Goal: Task Accomplishment & Management: Use online tool/utility

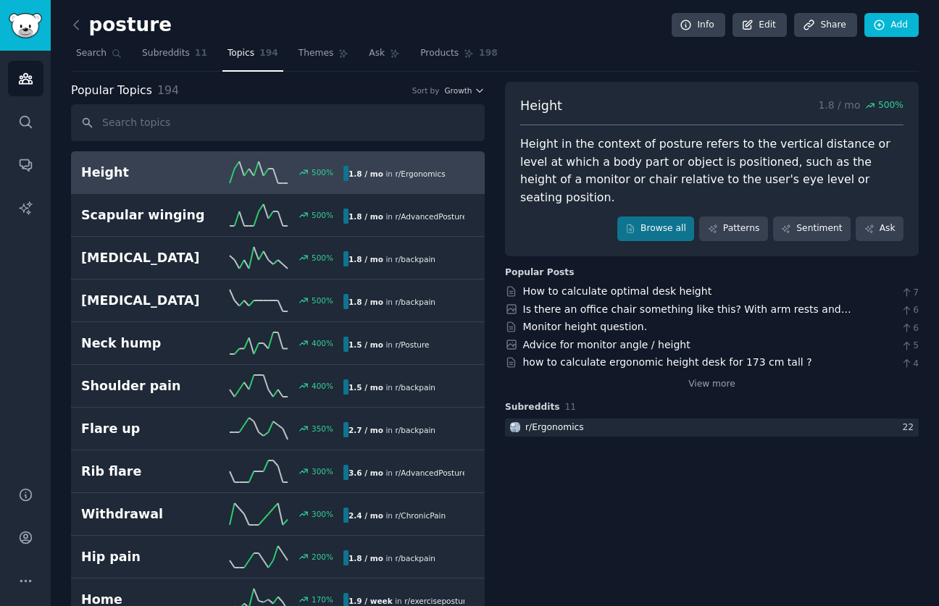
click at [79, 23] on icon at bounding box center [76, 24] width 15 height 15
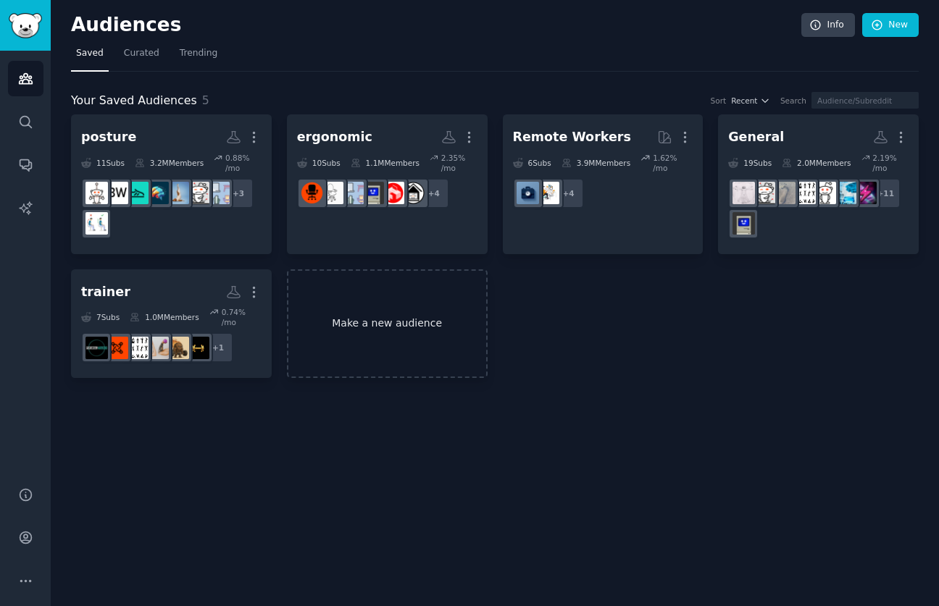
click at [368, 340] on link "Make a new audience" at bounding box center [387, 323] width 201 height 109
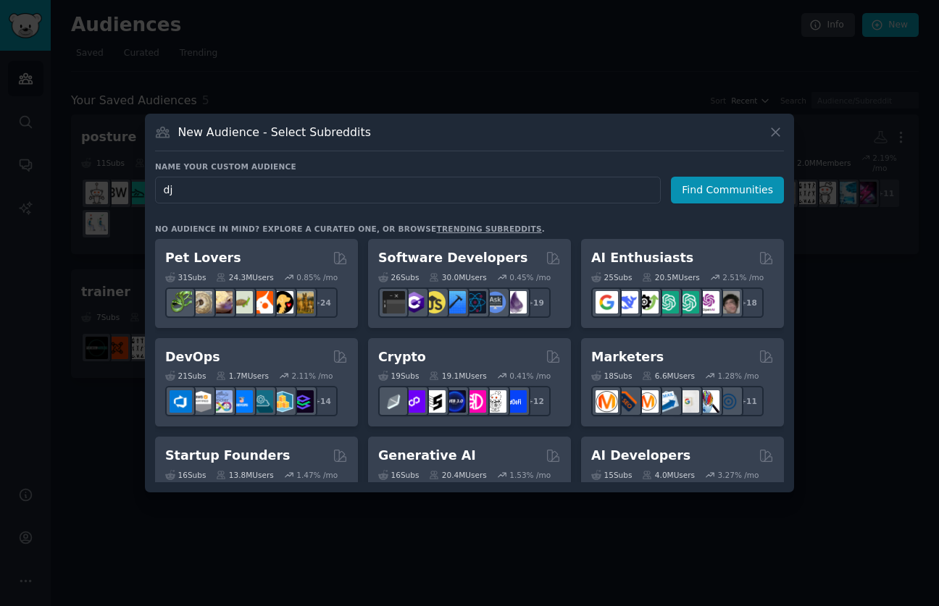
type input "d"
type input "Pear"
click at [729, 189] on button "Find Communities" at bounding box center [727, 190] width 113 height 27
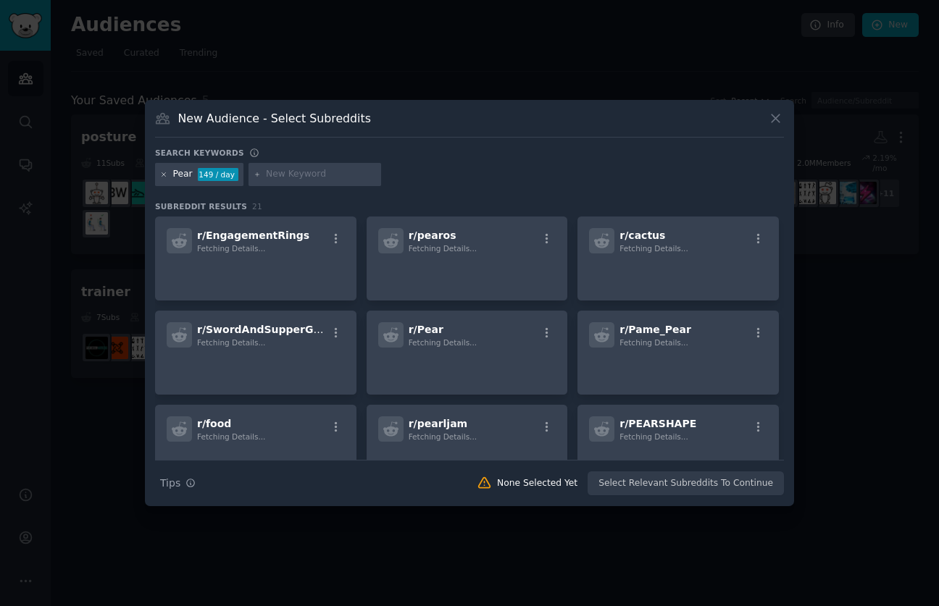
click at [160, 174] on icon at bounding box center [164, 175] width 8 height 8
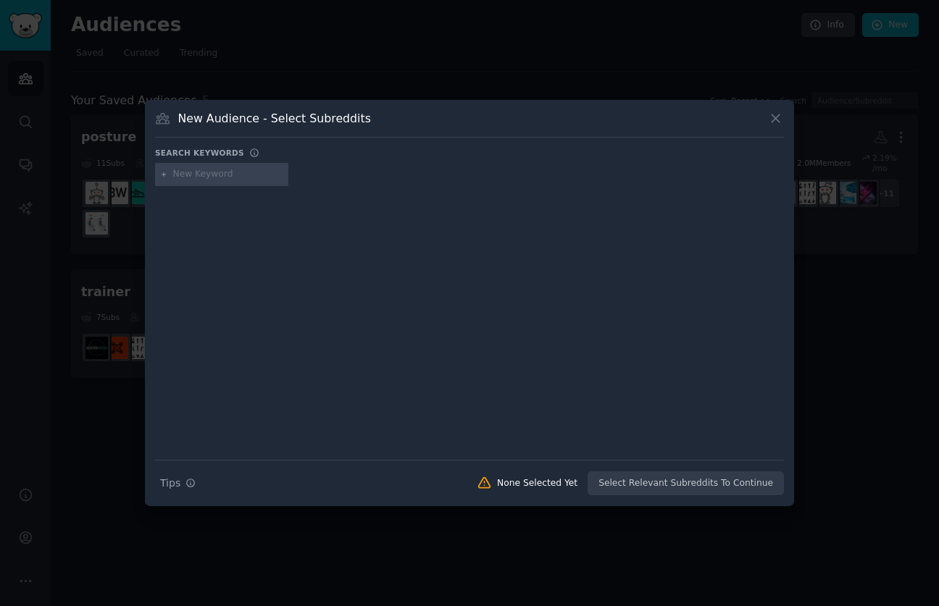
click at [183, 175] on input "text" at bounding box center [228, 174] width 110 height 13
type input "DJ"
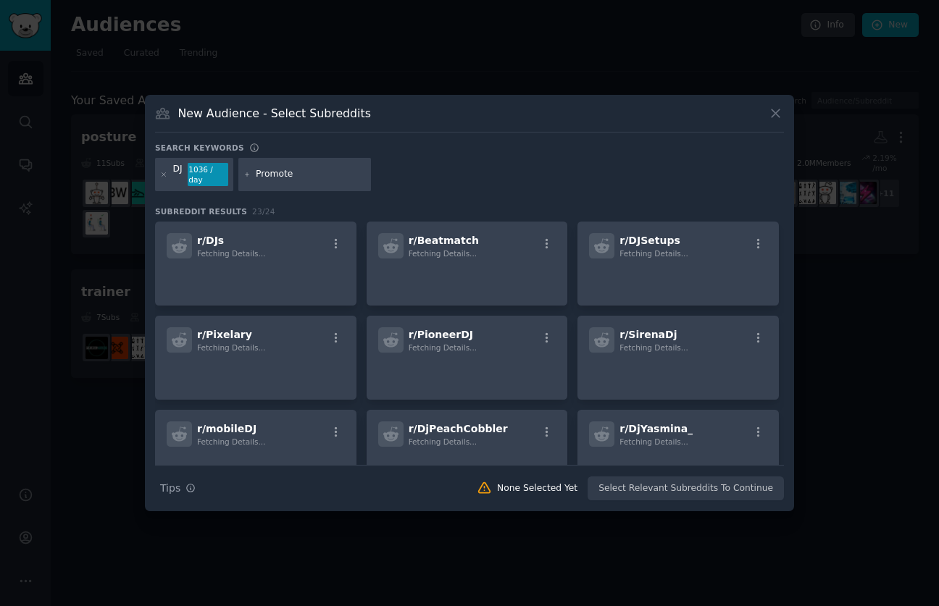
type input "Promoter"
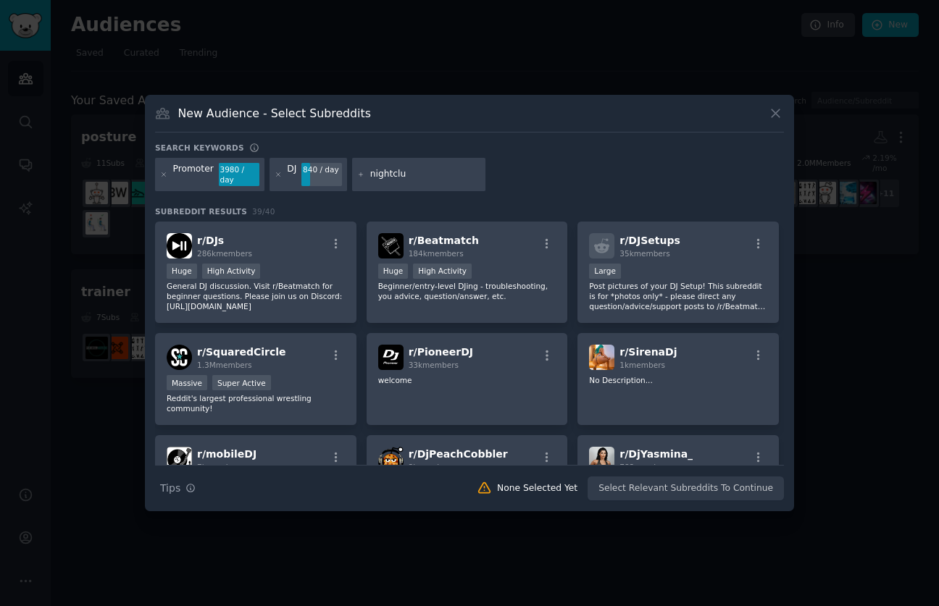
type input "nightclub"
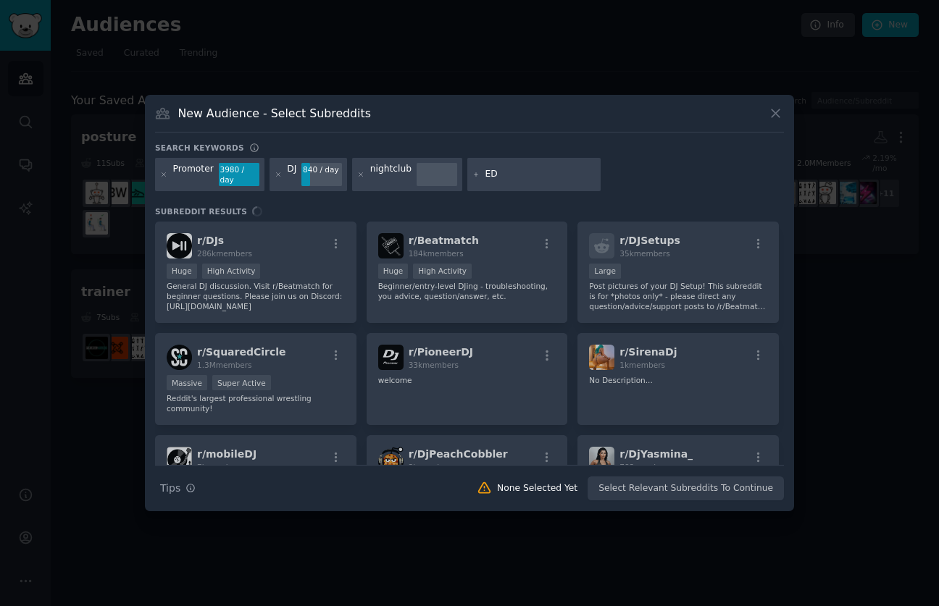
type input "EDM"
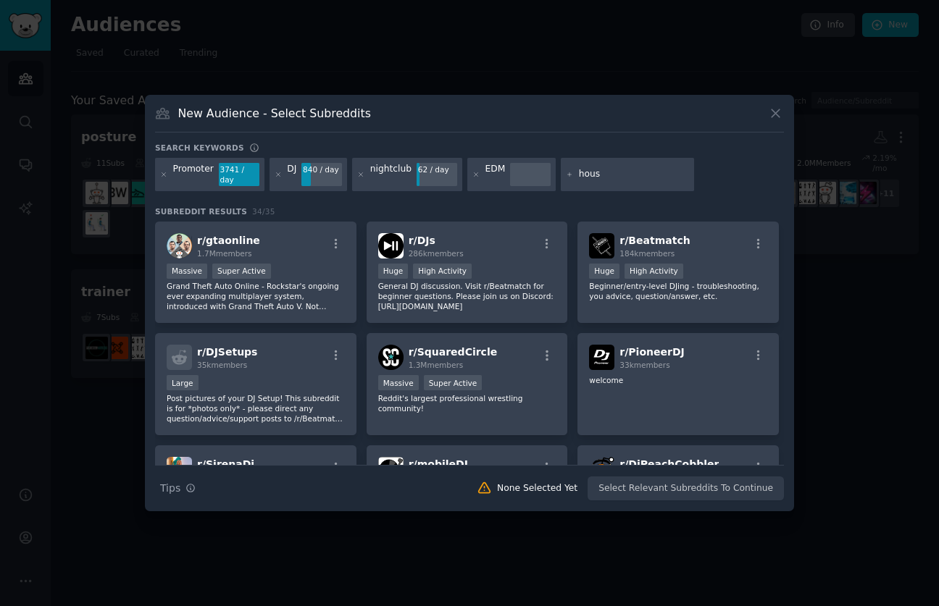
type input "house"
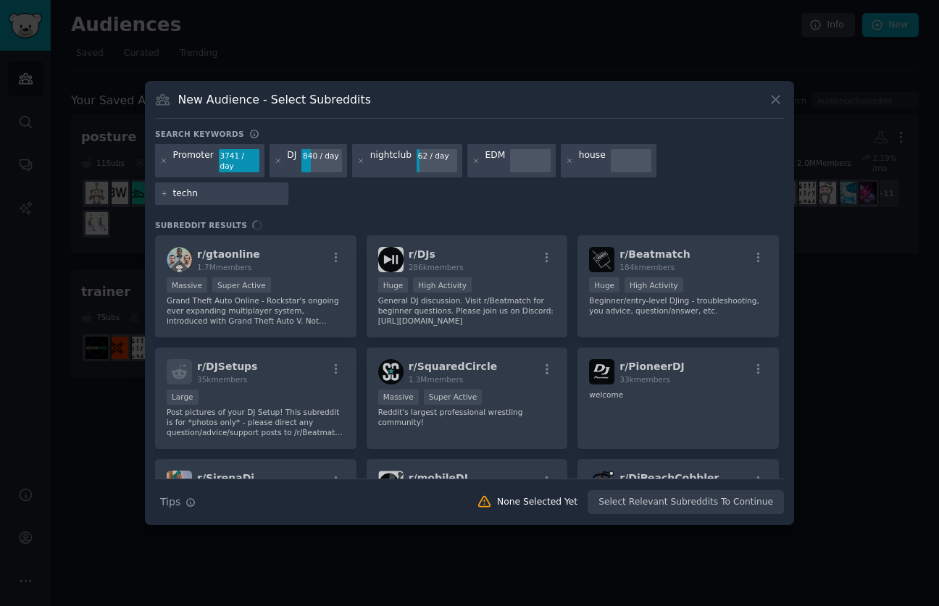
type input "techno"
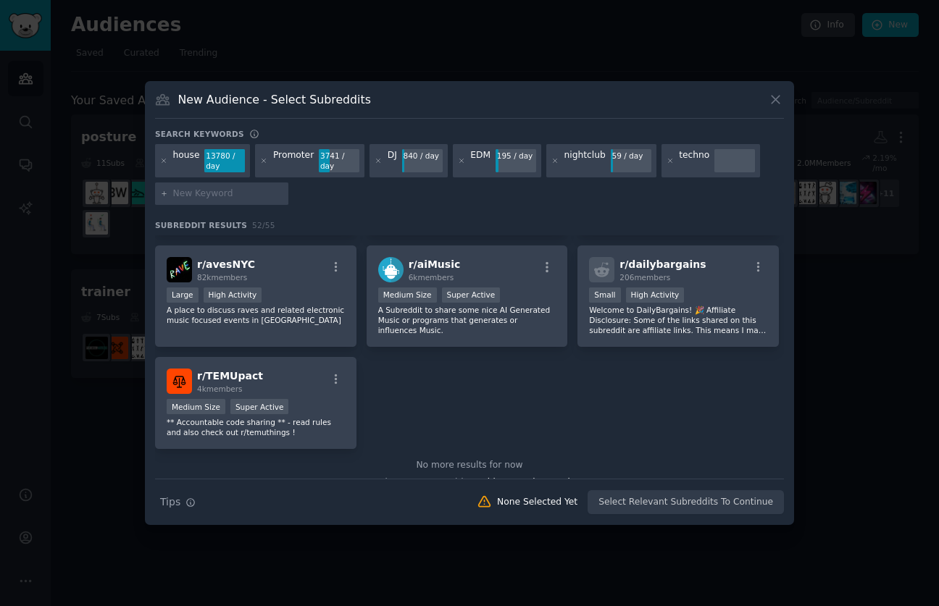
scroll to position [1698, 0]
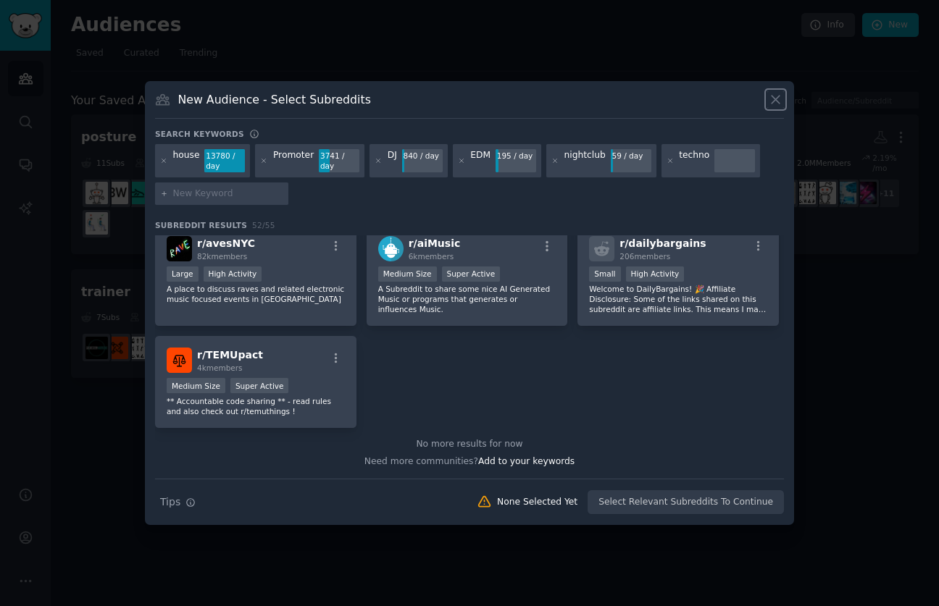
click at [773, 101] on icon at bounding box center [775, 100] width 8 height 8
